Goal: Information Seeking & Learning: Find specific page/section

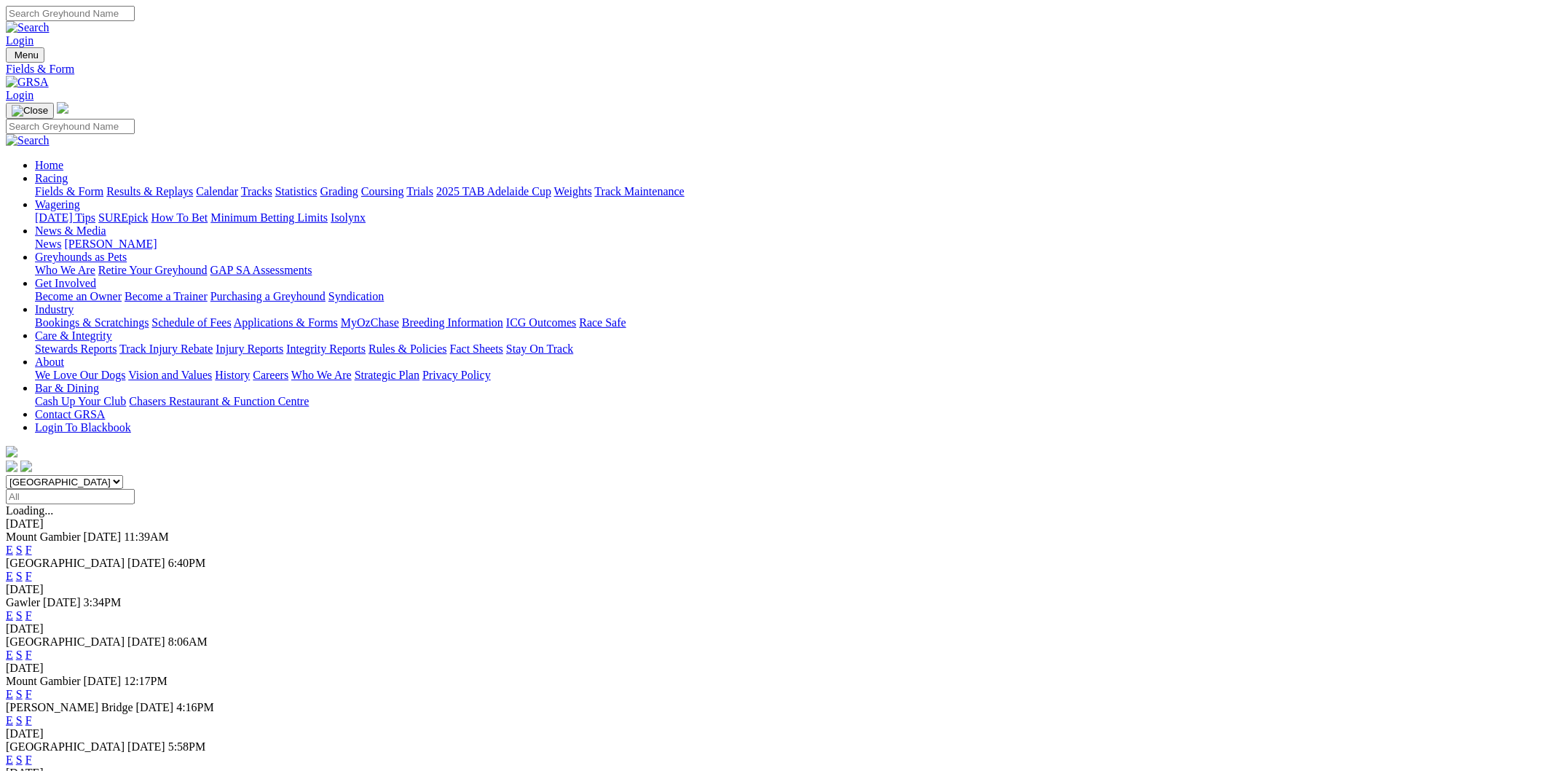
click at [123, 475] on select "South Australia New South Wales Northern Territory Queensland Tasmania Victoria…" at bounding box center [64, 482] width 117 height 14
select select "NSW"
click at [123, 475] on select "South Australia New South Wales Northern Territory Queensland Tasmania Victoria…" at bounding box center [64, 482] width 117 height 14
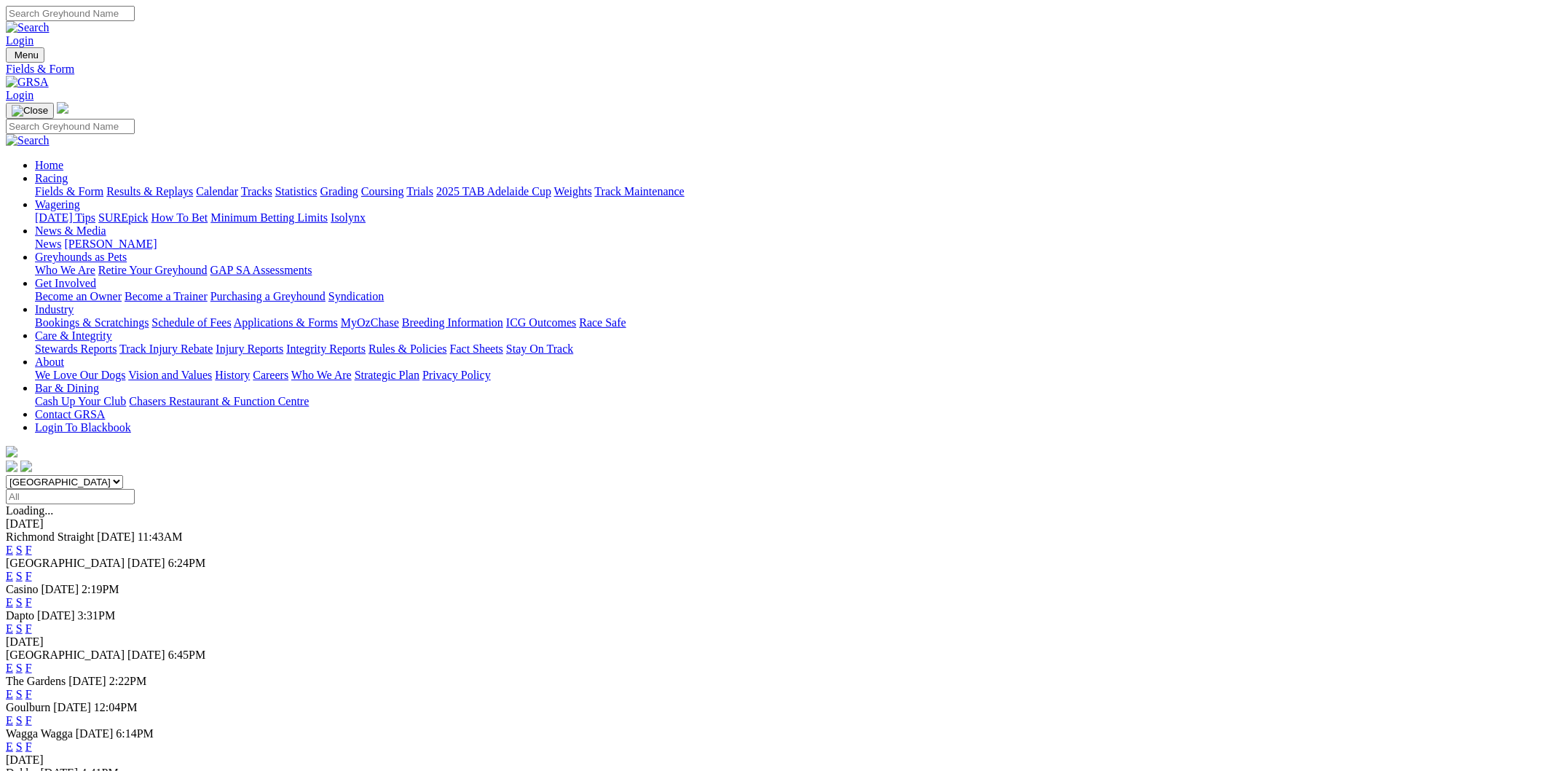
click at [13, 622] on link "E" at bounding box center [9, 628] width 7 height 12
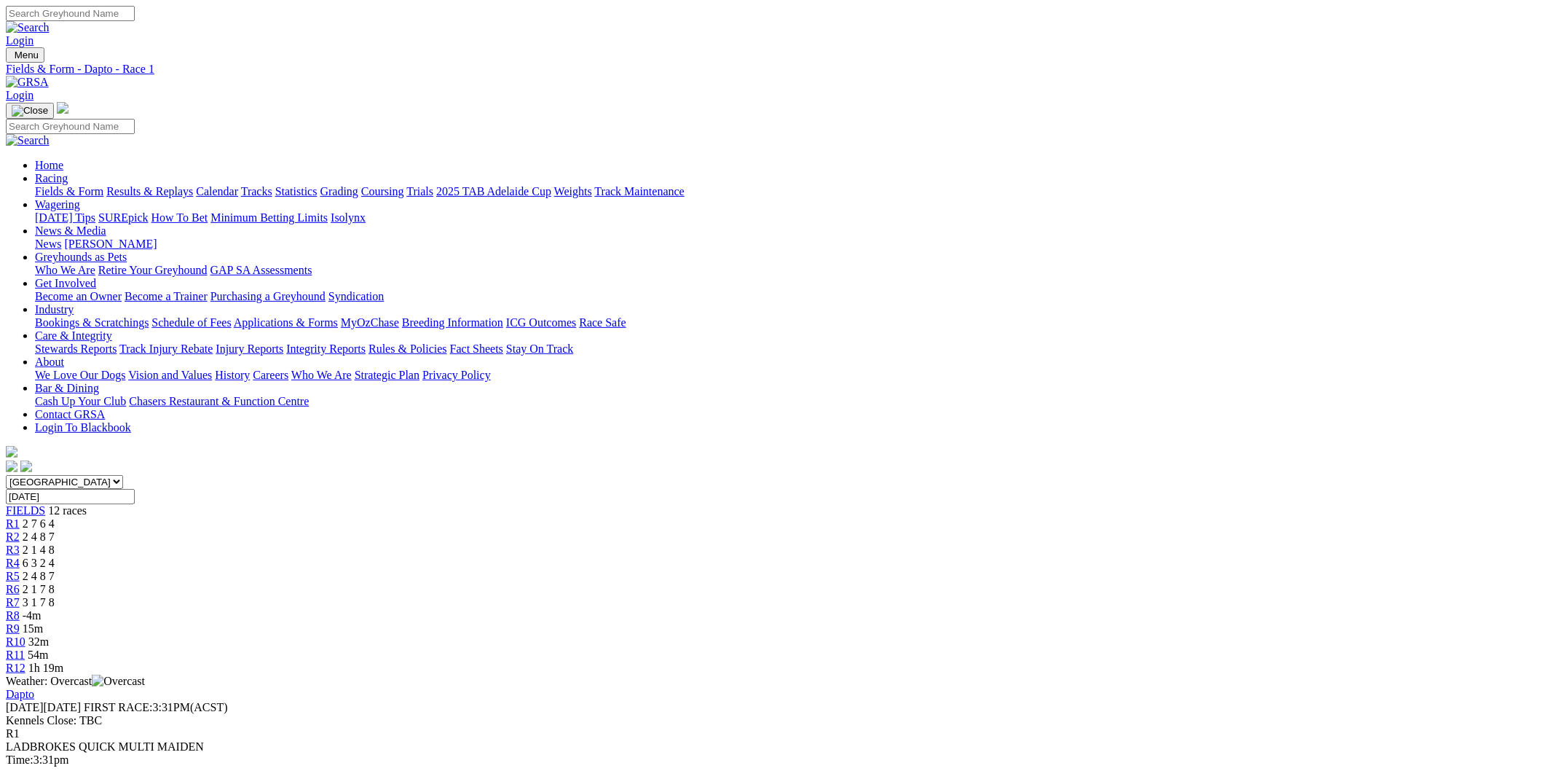
click at [976, 622] on div "R9 15m" at bounding box center [771, 628] width 1530 height 13
click at [25, 635] on link "R10" at bounding box center [16, 641] width 20 height 12
